Goal: Check status: Check status

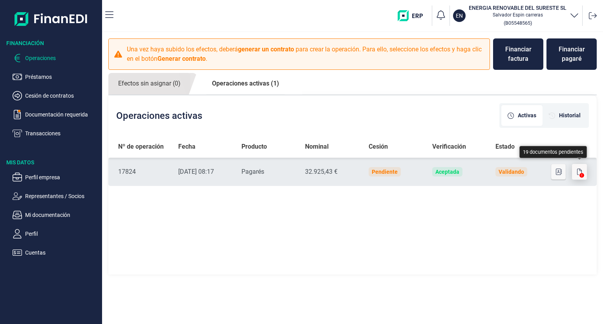
click at [582, 178] on button "button" at bounding box center [579, 172] width 15 height 16
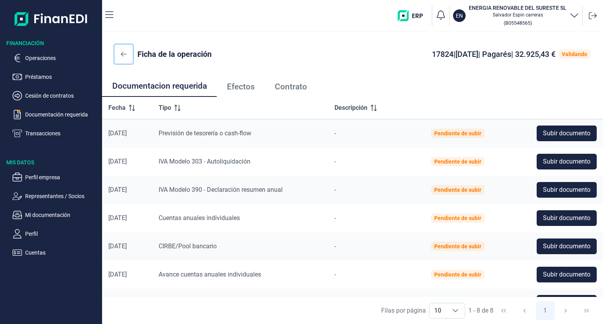
click at [126, 52] on icon at bounding box center [123, 54] width 5 height 6
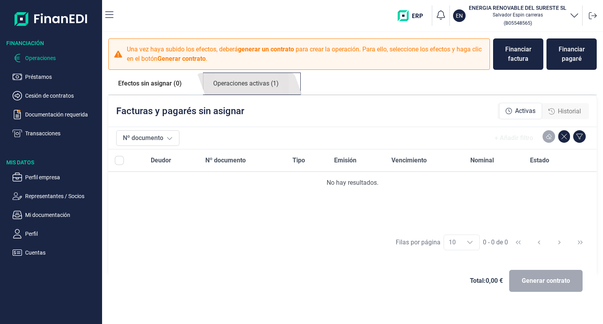
click at [244, 87] on link "Operaciones activas (1)" at bounding box center [245, 84] width 85 height 22
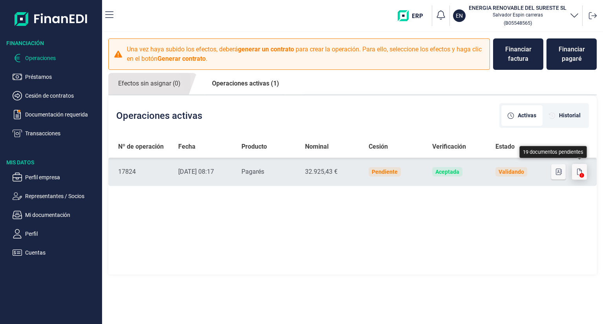
click at [573, 168] on button "button" at bounding box center [579, 172] width 15 height 16
